Goal: Find specific page/section: Find specific page/section

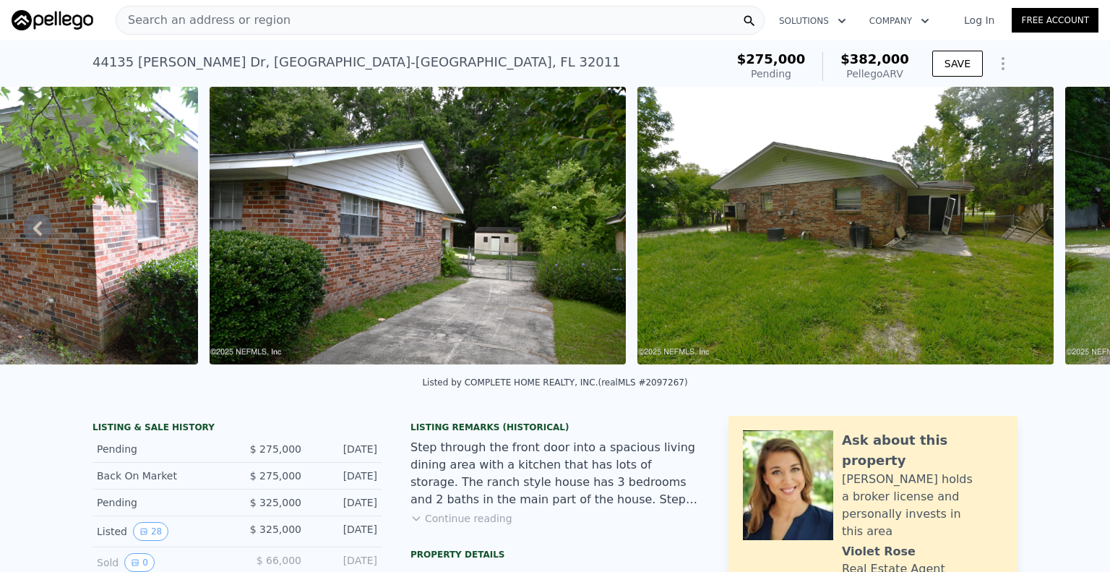
scroll to position [0, 9027]
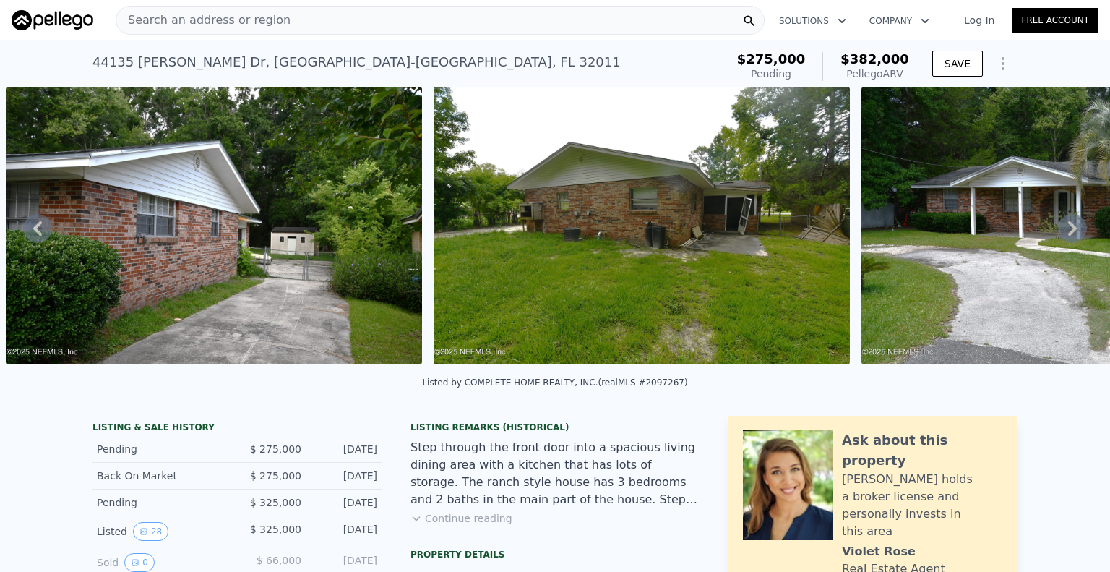
click at [185, 20] on span "Search an address or region" at bounding box center [203, 20] width 174 height 17
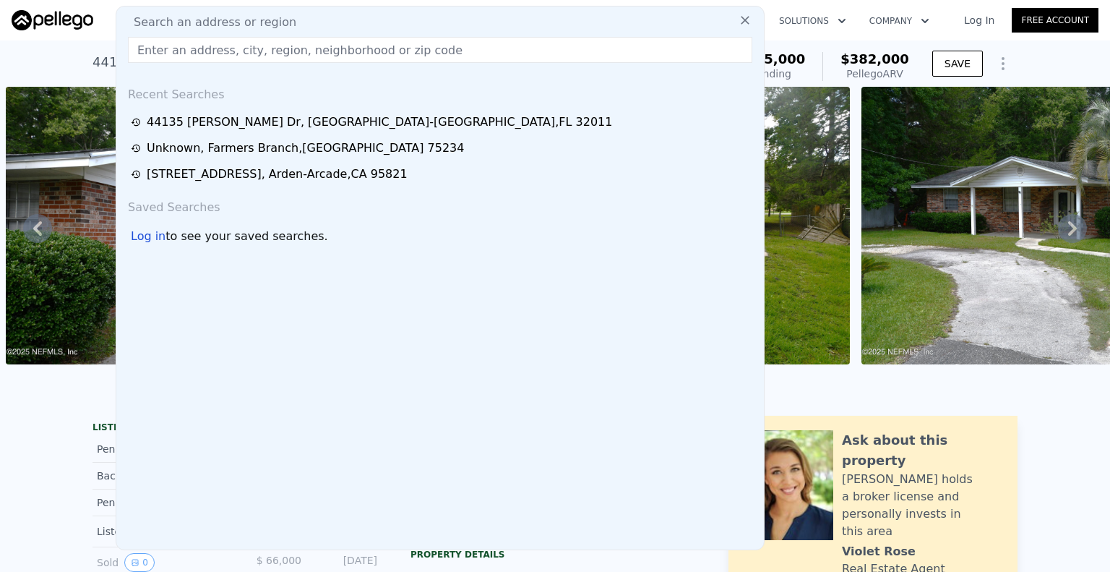
click at [185, 20] on span "Search an address or region" at bounding box center [209, 22] width 174 height 17
click at [176, 42] on input "text" at bounding box center [440, 50] width 625 height 26
paste input "[STREET_ADDRESS]"
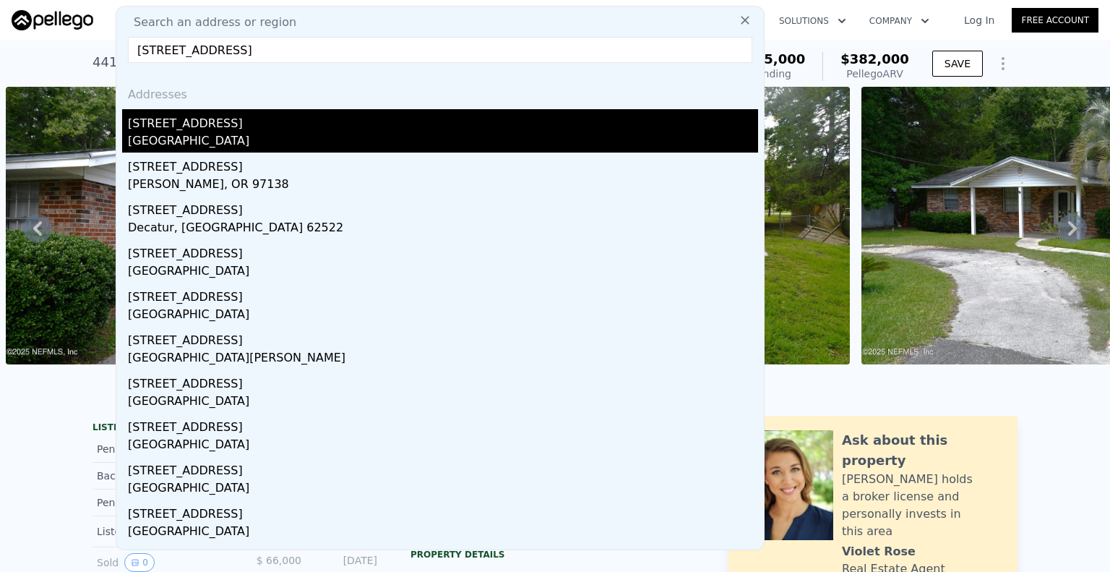
type input "[STREET_ADDRESS]"
click at [223, 126] on div "[STREET_ADDRESS]" at bounding box center [443, 120] width 630 height 23
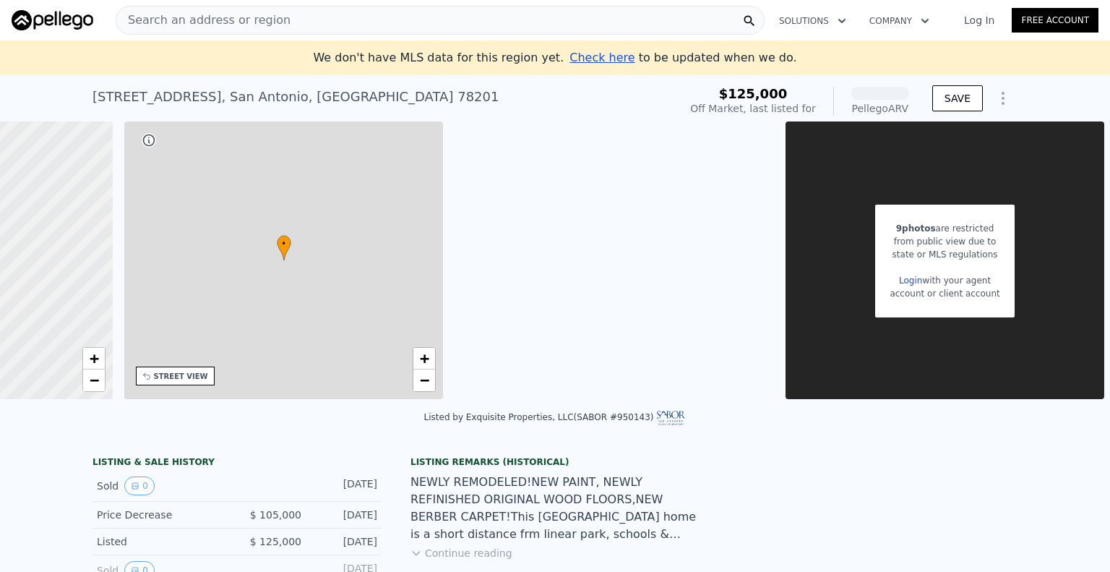
scroll to position [0, 223]
